Goal: Task Accomplishment & Management: Complete application form

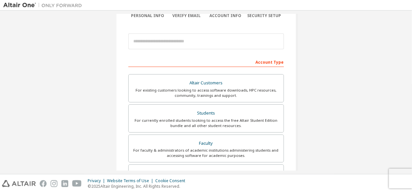
scroll to position [72, 0]
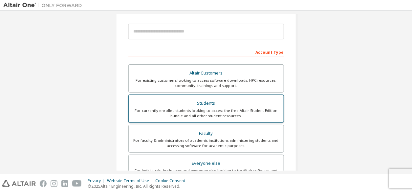
click at [214, 101] on div "Students" at bounding box center [206, 103] width 147 height 9
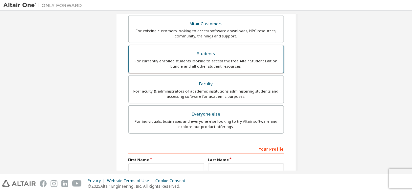
scroll to position [173, 0]
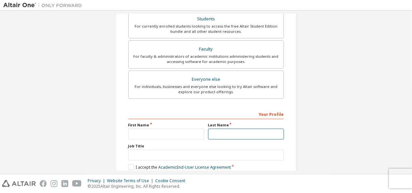
click at [215, 131] on input "text" at bounding box center [246, 134] width 76 height 11
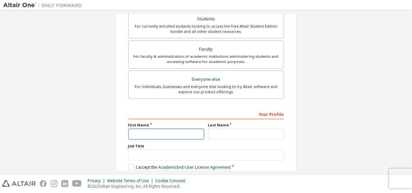
click at [199, 130] on input "text" at bounding box center [166, 134] width 76 height 11
type input "**********"
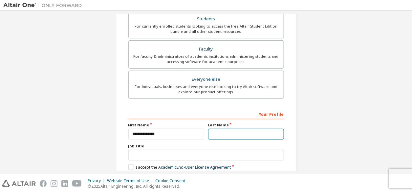
click at [221, 132] on input "text" at bounding box center [246, 134] width 76 height 11
type input "*****"
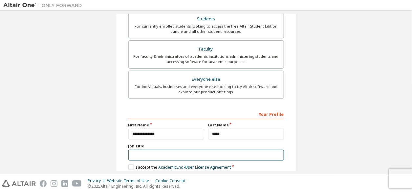
click at [221, 150] on input "text" at bounding box center [206, 155] width 156 height 11
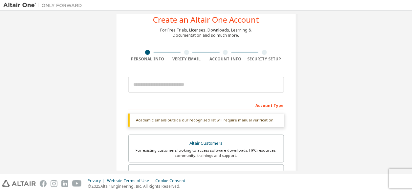
scroll to position [18, 0]
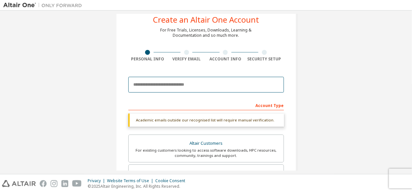
click at [206, 83] on input "email" at bounding box center [206, 85] width 156 height 16
drag, startPoint x: 175, startPoint y: 84, endPoint x: 197, endPoint y: 26, distance: 62.3
click at [197, 26] on div "**********" at bounding box center [206, 177] width 181 height 349
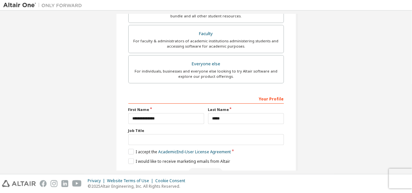
scroll to position [206, 0]
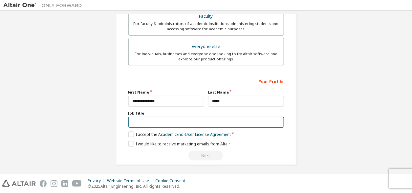
click at [178, 119] on input "text" at bounding box center [206, 122] width 156 height 11
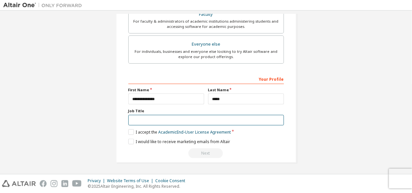
scroll to position [189, 0]
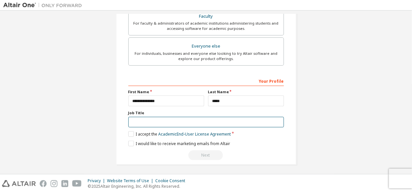
click at [138, 122] on input "text" at bounding box center [206, 122] width 156 height 11
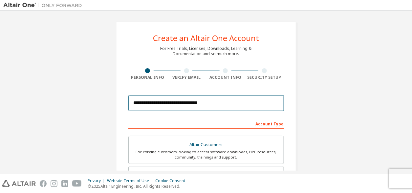
click at [231, 102] on input "**********" at bounding box center [206, 103] width 156 height 16
type input "*"
type input "**********"
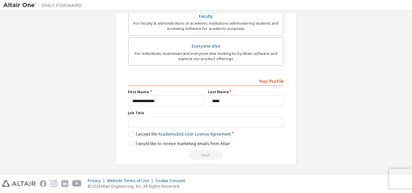
scroll to position [206, 0]
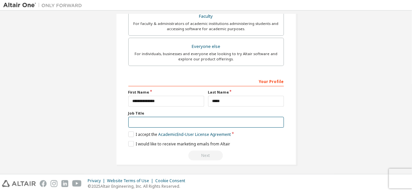
click at [207, 119] on input "text" at bounding box center [206, 122] width 156 height 11
type input "********"
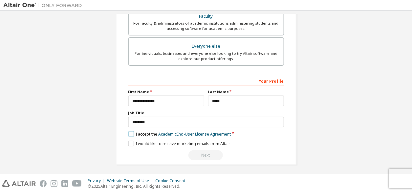
click at [132, 131] on label "I accept the Academic End-User License Agreement" at bounding box center [179, 134] width 103 height 6
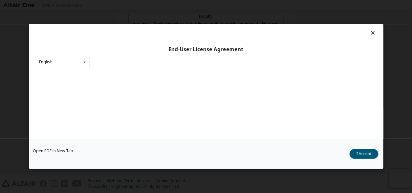
click at [83, 66] on icon at bounding box center [84, 62] width 8 height 10
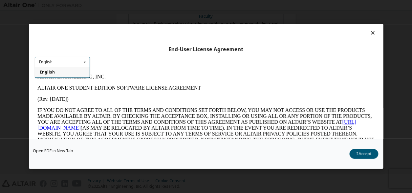
scroll to position [0, 0]
click at [193, 112] on p "IF YOU DO NOT AGREE TO ALL OF THE TERMS AND CONDITIONS SET FORTH BELOW, YOU MAY…" at bounding box center [205, 130] width 337 height 47
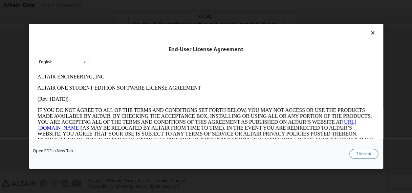
click at [371, 156] on button "I Accept" at bounding box center [364, 154] width 29 height 10
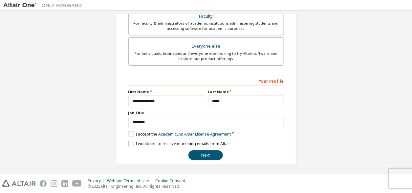
click at [131, 141] on label "I would like to receive marketing emails from Altair" at bounding box center [179, 144] width 102 height 6
click at [204, 154] on button "Next" at bounding box center [205, 155] width 34 height 10
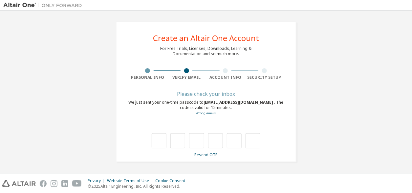
type input "*"
click at [198, 144] on input "*" at bounding box center [196, 140] width 15 height 15
type input "*"
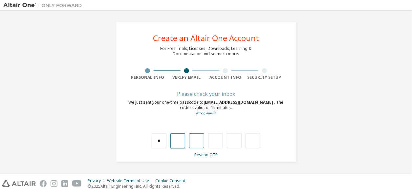
type input "*"
